Goal: Task Accomplishment & Management: Manage account settings

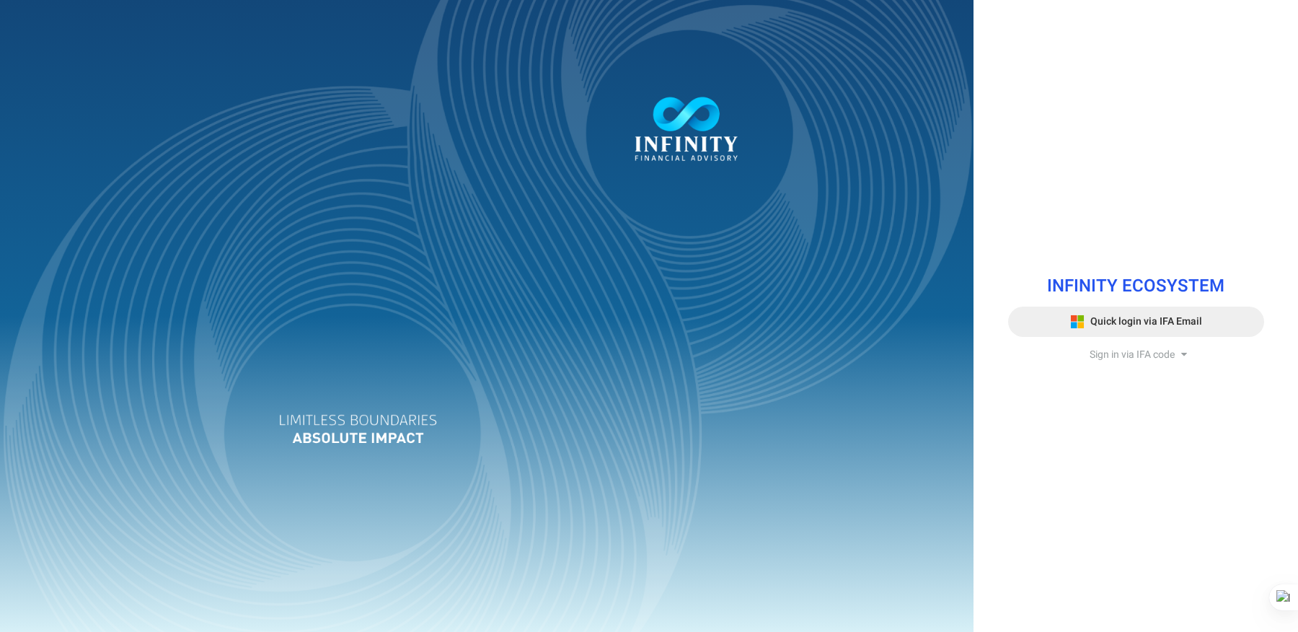
click at [1143, 311] on button "Quick login via IFA Email" at bounding box center [1136, 322] width 256 height 30
click at [1126, 312] on button "Quick login via IFA Email" at bounding box center [1136, 322] width 256 height 30
click at [1145, 328] on span "Quick login via IFA Email" at bounding box center [1147, 321] width 112 height 15
click at [1147, 362] on div "INFINITY ECOSYSTEM Quick login via IFA Email Sign in via IFA code Infinity Fina…" at bounding box center [1137, 316] width 278 height 114
click at [1136, 353] on span "Sign in via IFA code" at bounding box center [1132, 354] width 85 height 15
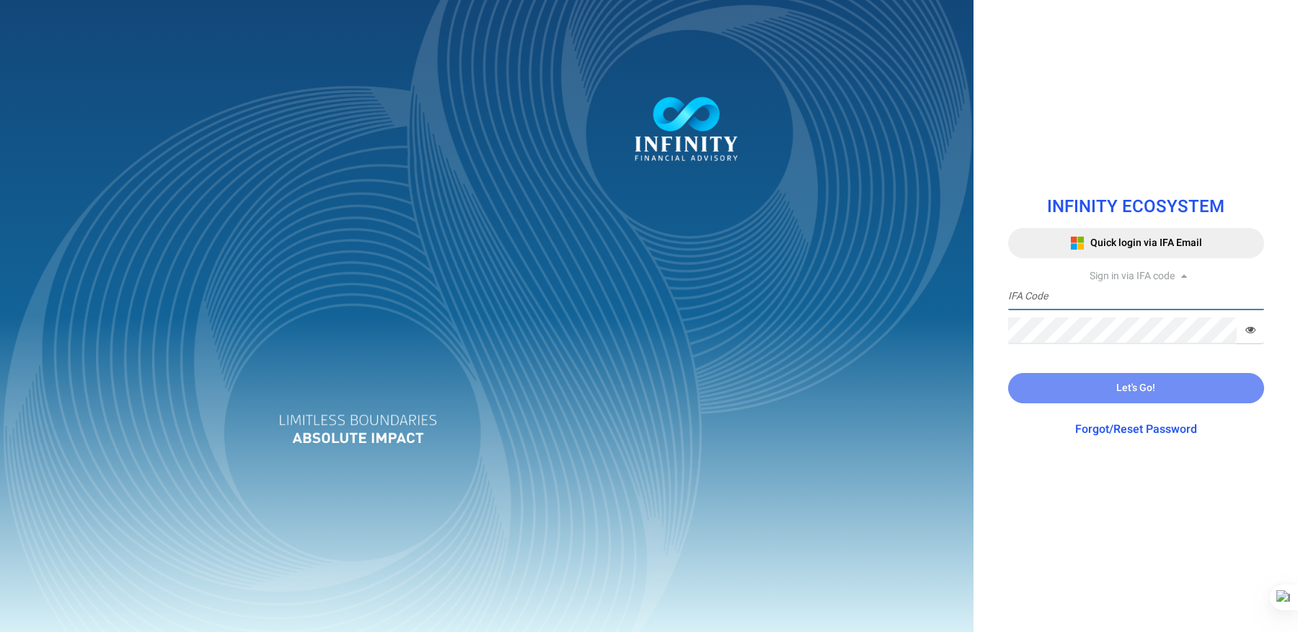
type input "EILEEN.SIM"
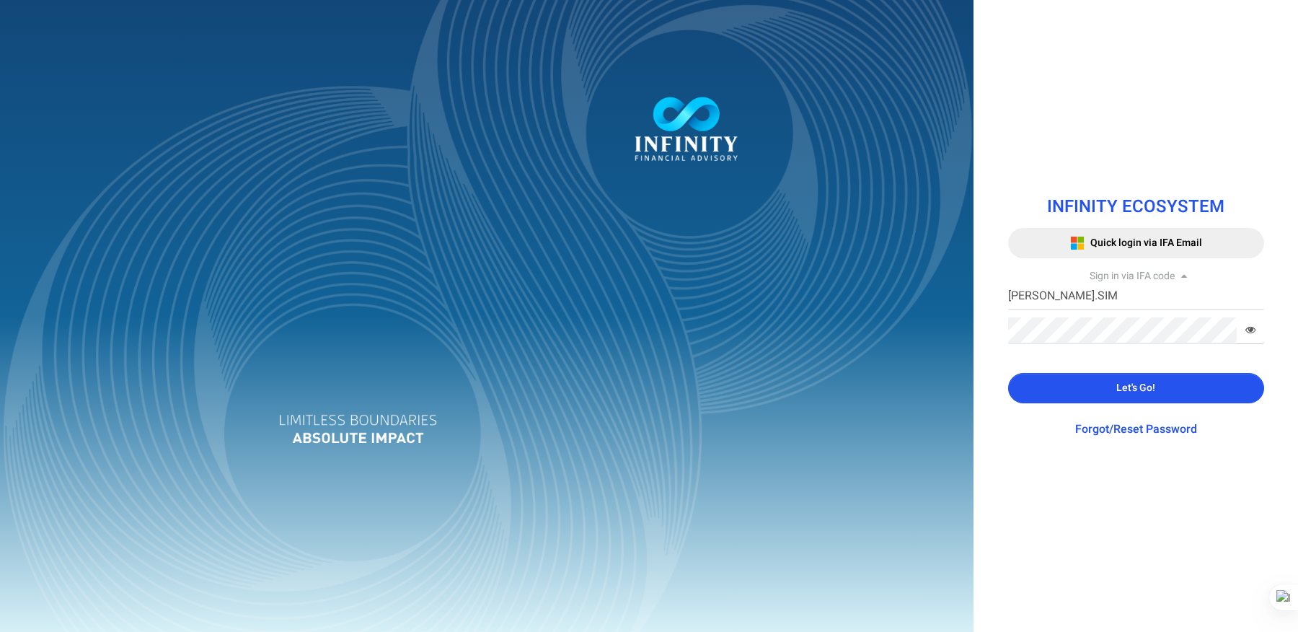
click at [1131, 391] on span "Let's Go!" at bounding box center [1136, 387] width 39 height 15
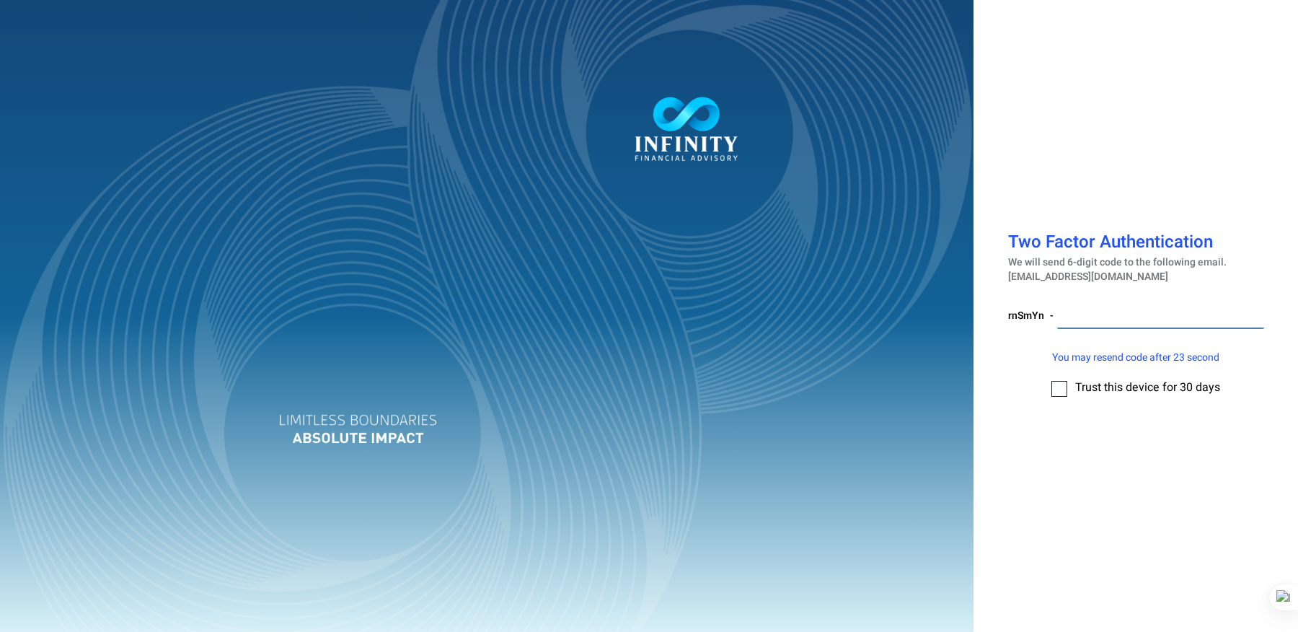
click at [1099, 319] on input "number" at bounding box center [1160, 315] width 207 height 27
paste input "434854"
type input "434854"
